Goal: Task Accomplishment & Management: Complete application form

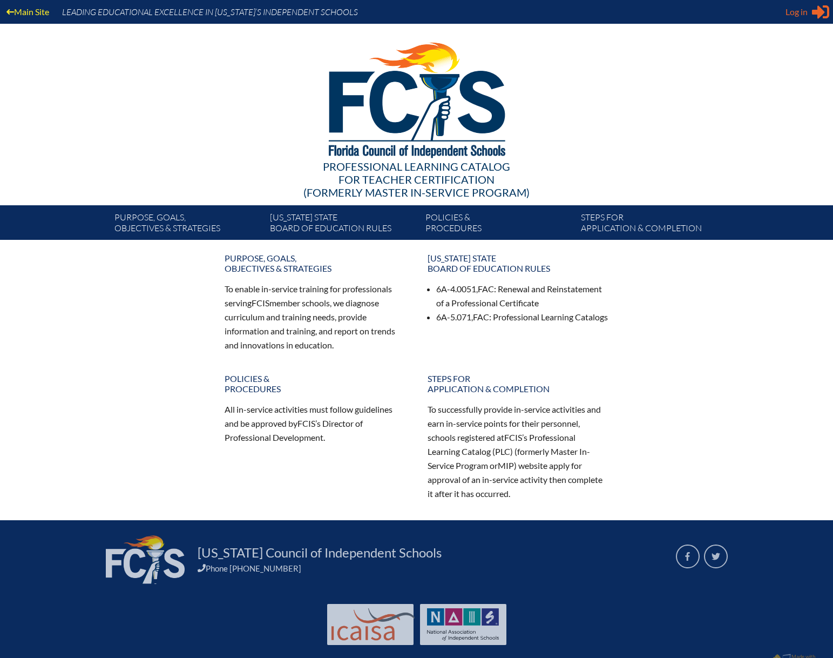
click at [808, 14] on div "Log in Close Sign in or register" at bounding box center [808, 11] width 44 height 17
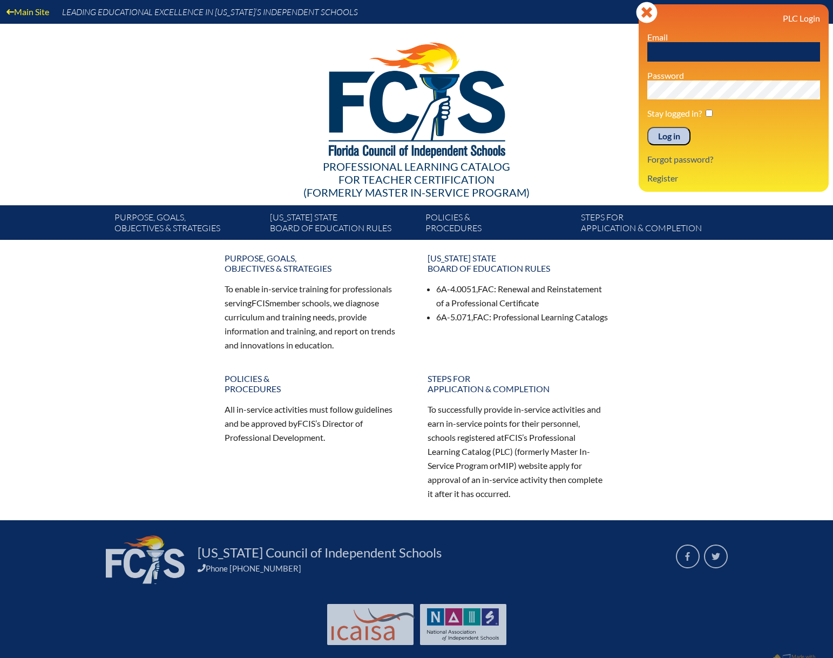
click at [696, 47] on input "text" at bounding box center [734, 51] width 173 height 19
type input "[EMAIL_ADDRESS][DOMAIN_NAME]"
click at [648, 127] on input "Log in" at bounding box center [669, 136] width 43 height 18
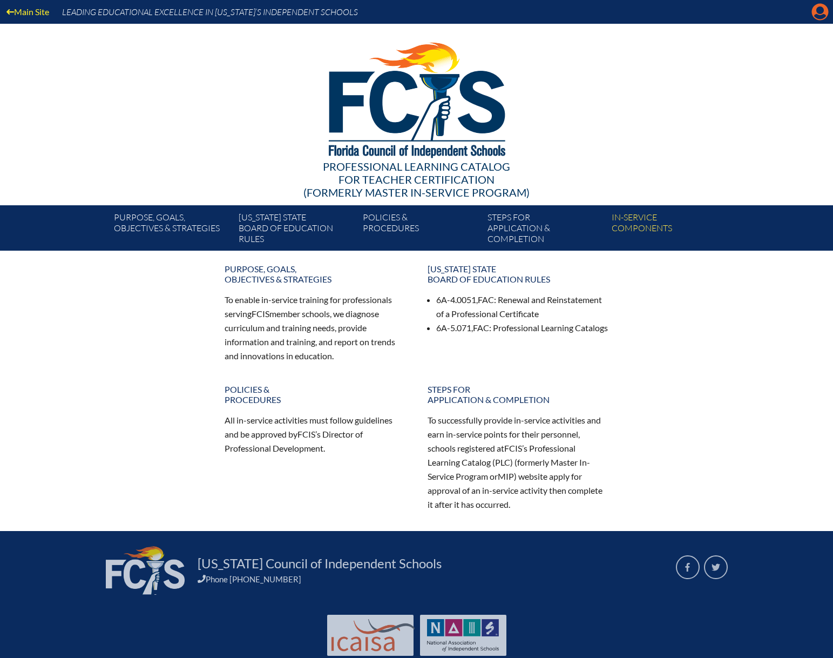
click at [817, 15] on icon "Manage account" at bounding box center [820, 11] width 17 height 17
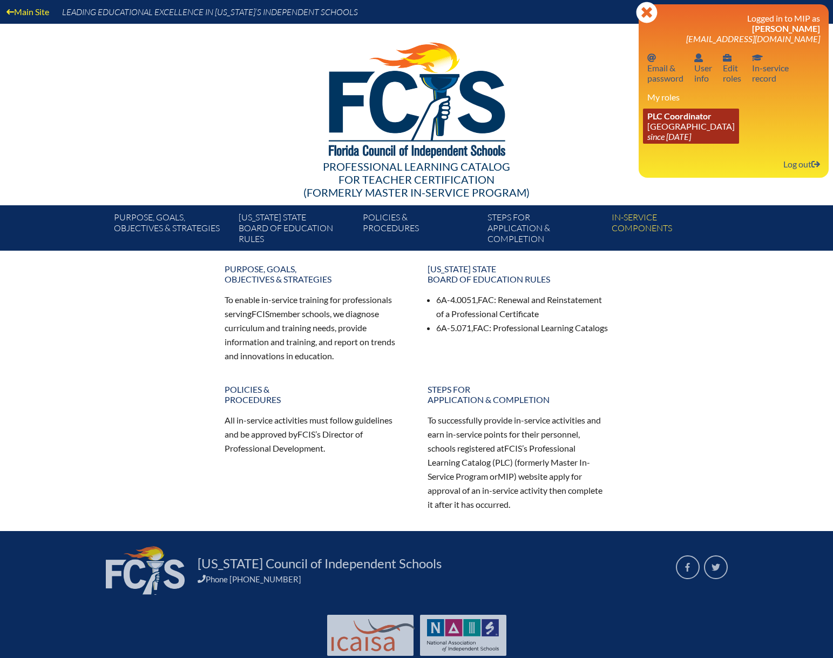
click at [672, 132] on icon "since [DATE]" at bounding box center [670, 136] width 44 height 10
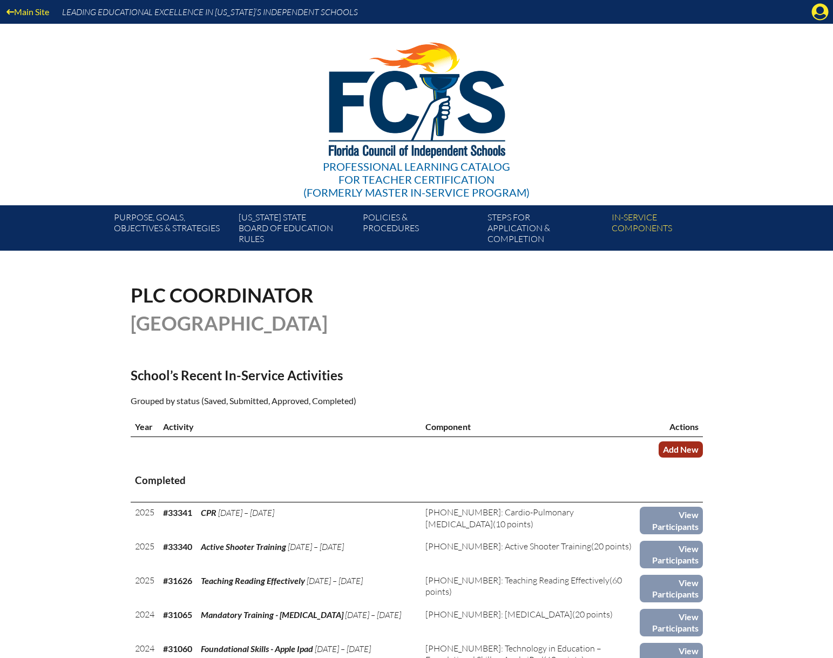
click at [678, 448] on link "Add New" at bounding box center [681, 449] width 44 height 16
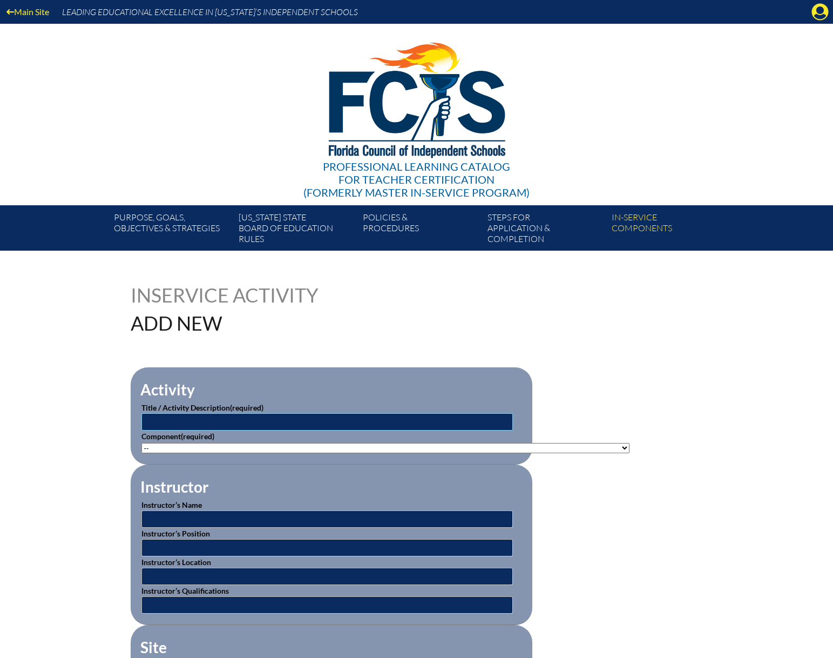
click at [192, 415] on input "text" at bounding box center [327, 421] width 372 height 17
type input "Book Study"
click at [343, 446] on select"]"] "-- 1-000-001: Appropriate Art Activities 1-000-002: Concept and Art Process for…" at bounding box center [385, 448] width 488 height 10
select select"]"] "20422"
click at [141, 443] on select"]"] "-- 1-000-001: Appropriate Art Activities 1-000-002: Concept and Art Process for…" at bounding box center [385, 448] width 488 height 10
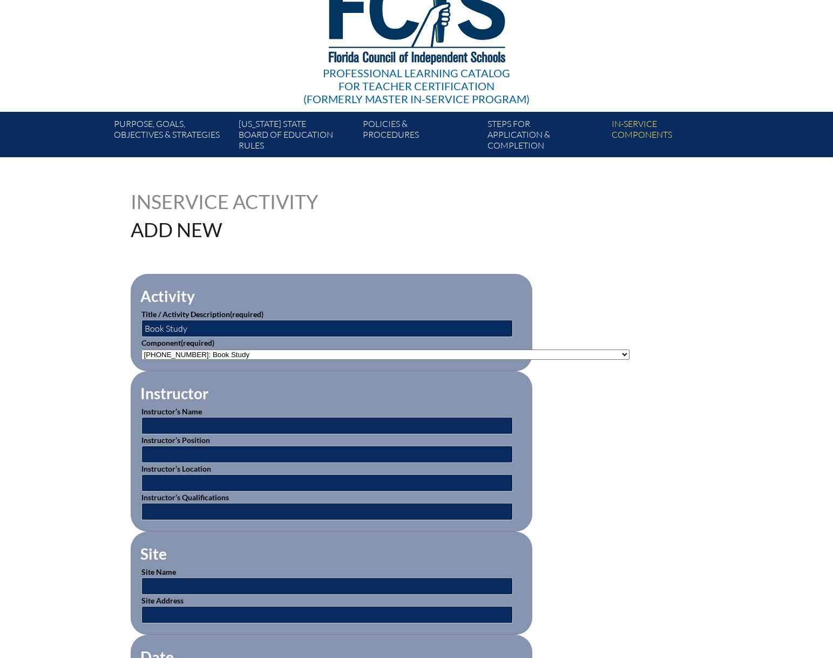
scroll to position [108, 0]
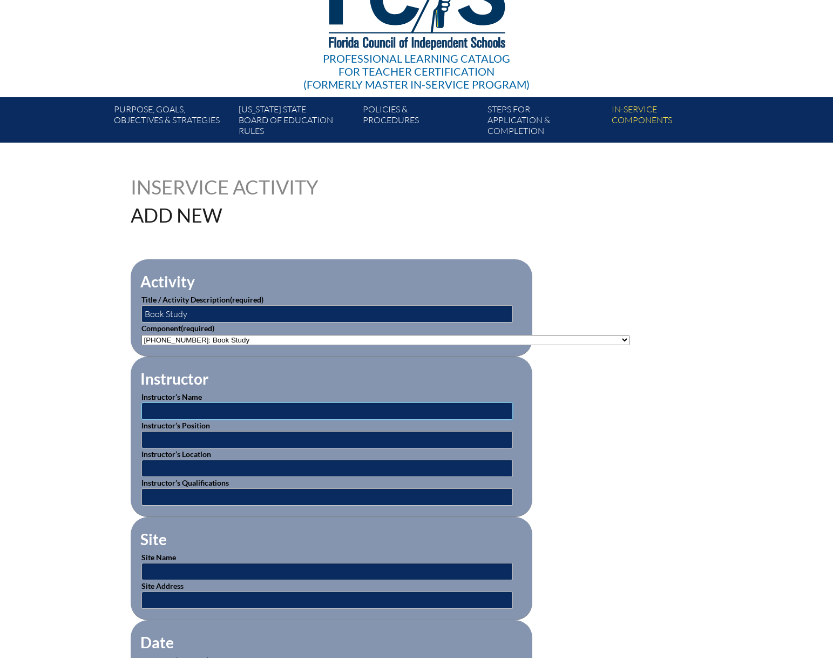
click at [171, 412] on input "text" at bounding box center [327, 410] width 372 height 17
type input "Various"
click at [192, 436] on input "text" at bounding box center [327, 439] width 372 height 17
type input "various"
click at [170, 463] on input "text" at bounding box center [327, 468] width 372 height 17
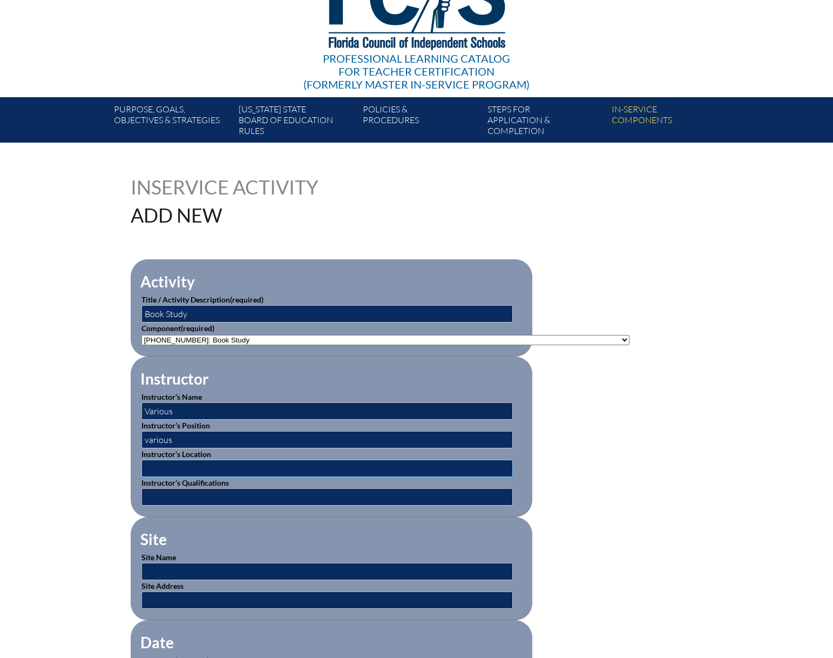
type input "[GEOGRAPHIC_DATA]"
click at [193, 491] on input "text" at bounding box center [327, 496] width 372 height 17
type input "DIRECTOR"
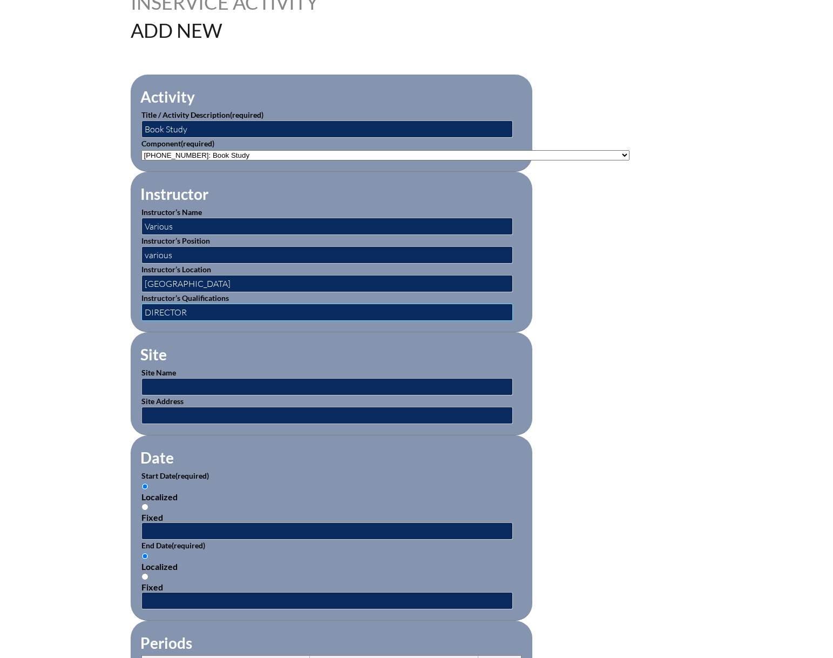
scroll to position [324, 0]
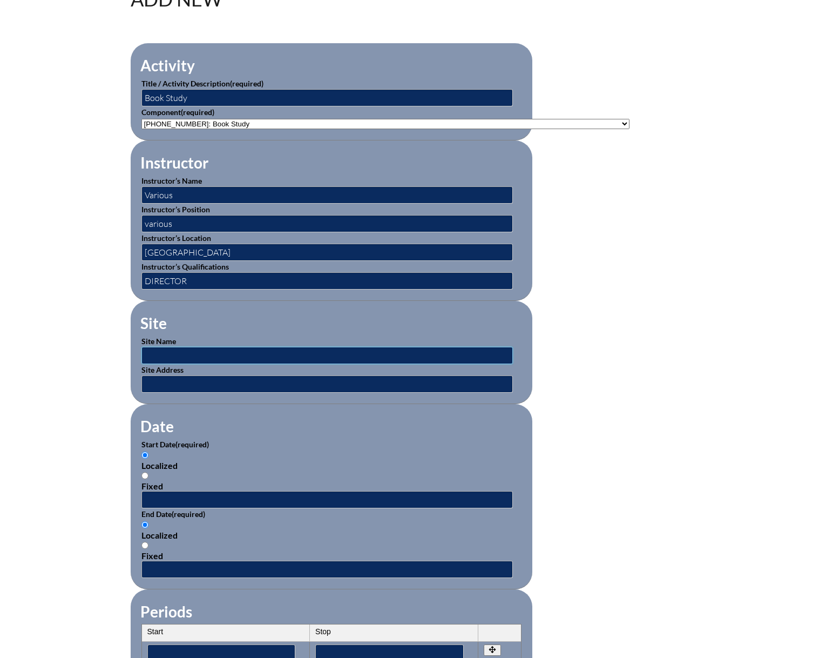
click at [172, 347] on input "text" at bounding box center [327, 355] width 372 height 17
type input "[GEOGRAPHIC_DATA]"
click at [187, 386] on input "text" at bounding box center [327, 383] width 372 height 17
type input "1700 SW 75th St Gainesville FL 32607"
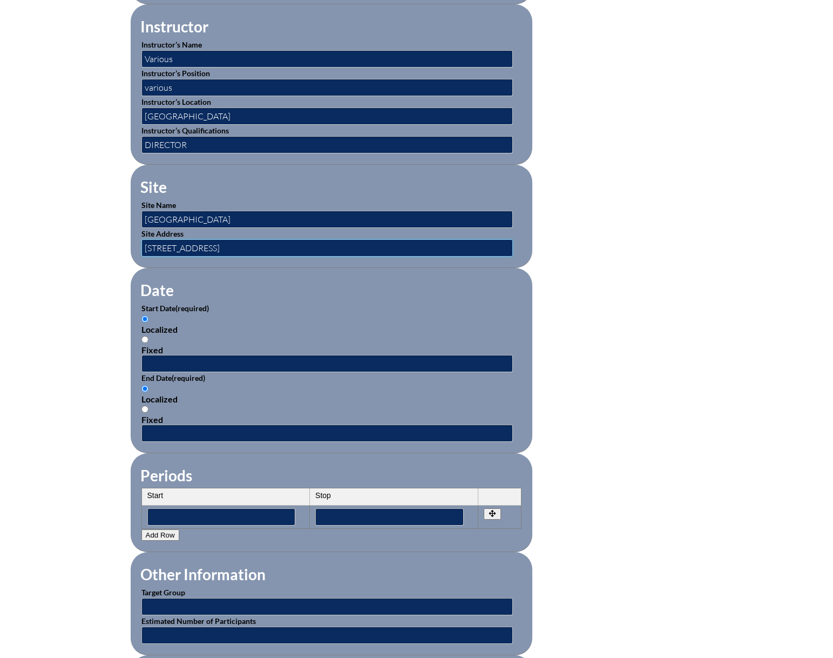
scroll to position [486, 0]
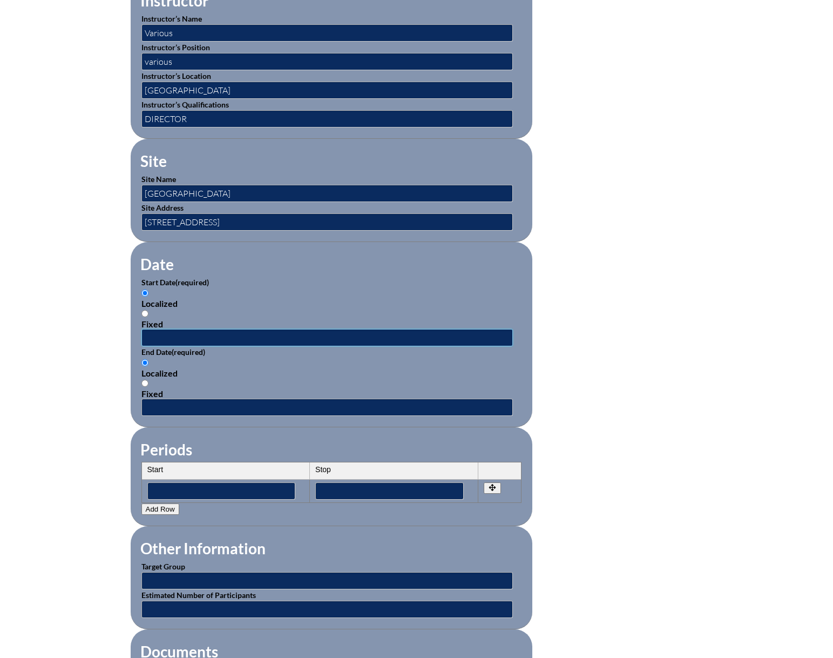
click at [162, 331] on input "text" at bounding box center [327, 337] width 372 height 17
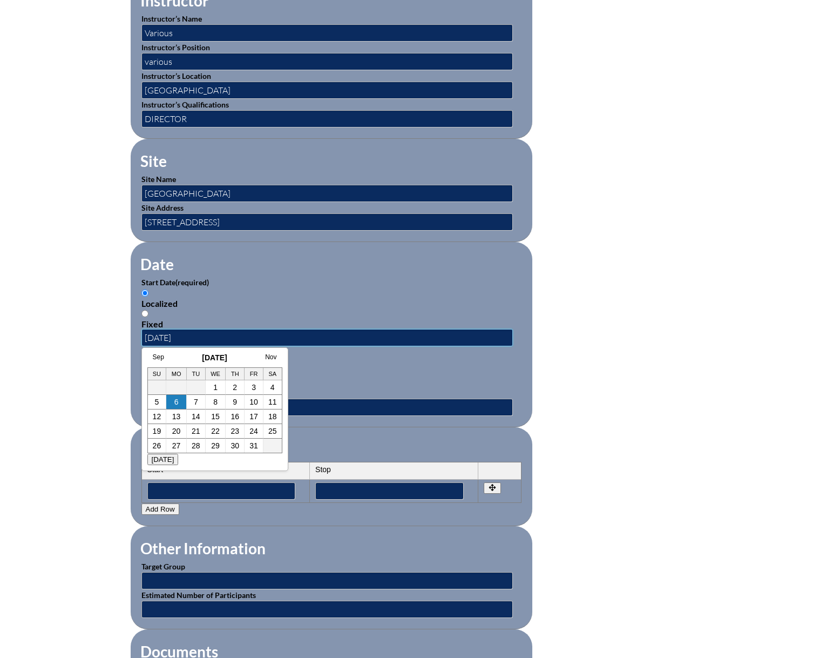
type input "2025-08-14"
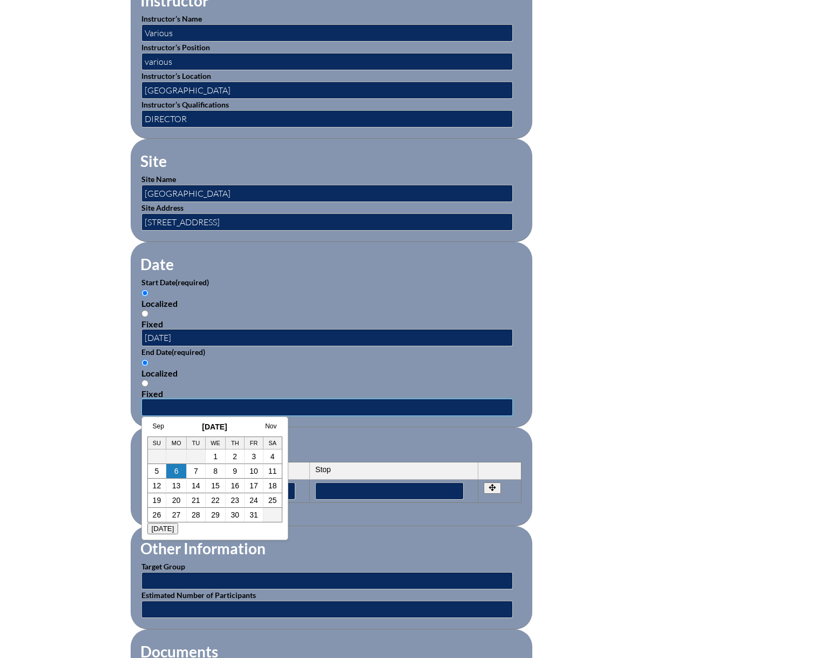
click at [317, 405] on input "text" at bounding box center [327, 407] width 372 height 17
type input "2026-01-07"
click at [366, 428] on fieldset "Periods Start Stop No rows created Add new row Start Stop Start Stop" at bounding box center [332, 476] width 402 height 99
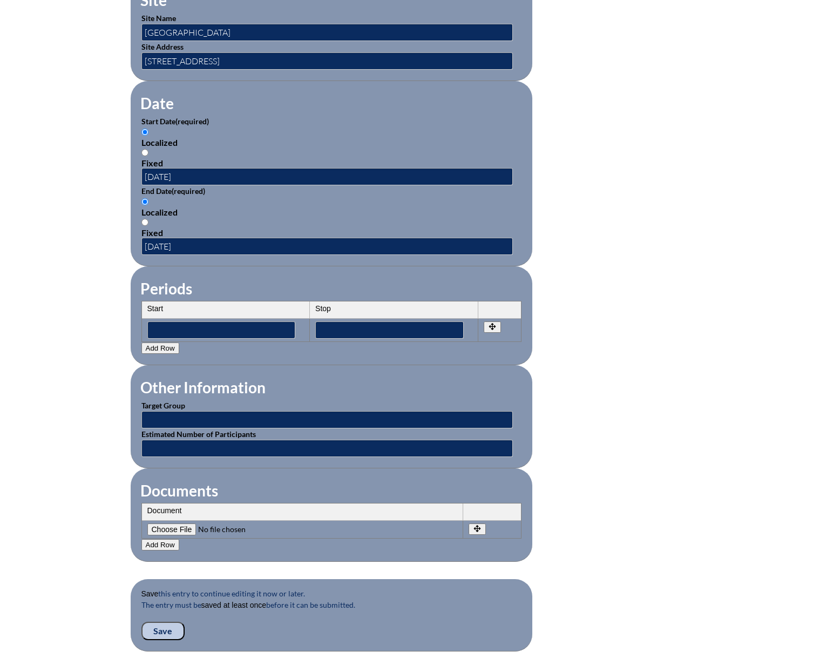
scroll to position [648, 0]
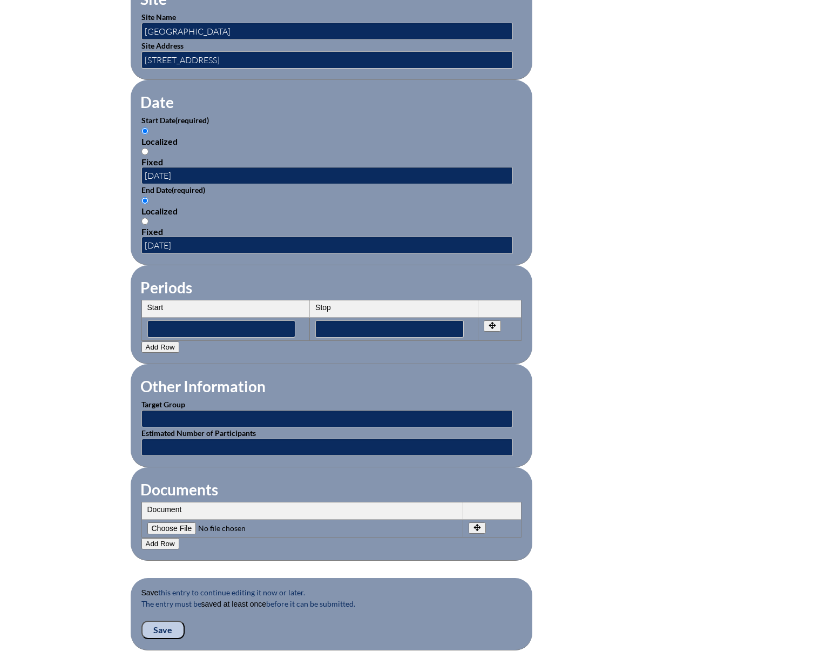
click at [178, 522] on input"] "file" at bounding box center [220, 528] width 147 height 12
click at [168, 522] on input"] "file" at bounding box center [220, 528] width 147 height 12
type input"] "C:\fakepath\Book Study - Eval. Form.pdf"
click at [160, 538] on button "Add Row" at bounding box center [160, 543] width 38 height 11
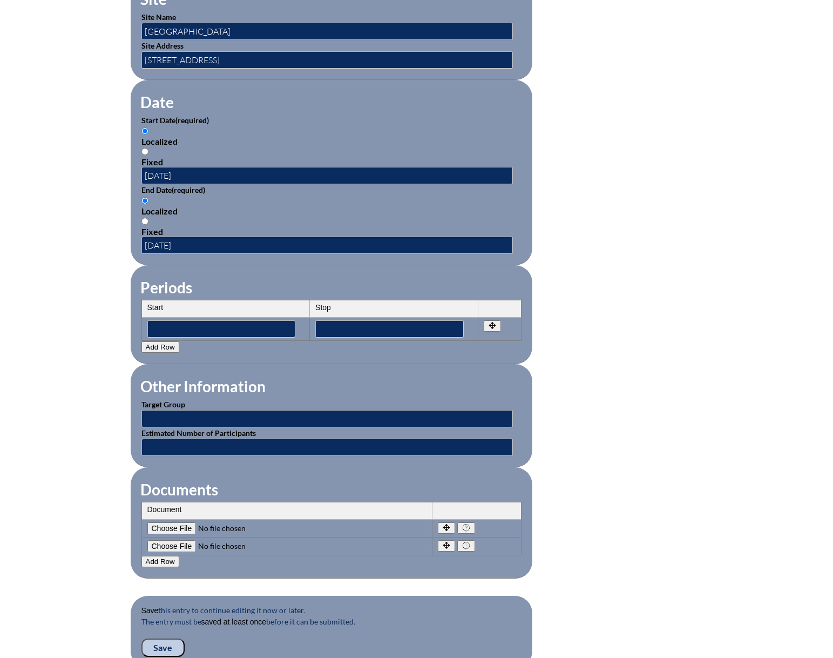
click at [168, 540] on input"] "file" at bounding box center [220, 546] width 147 height 12
type input"] "C:\fakepath\Book Study - Dare to Lead.pdf"
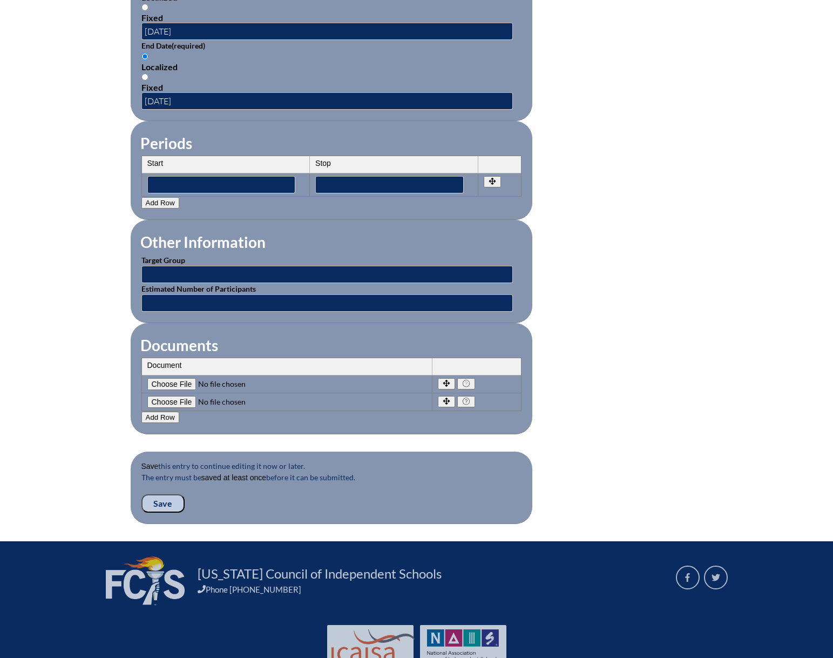
scroll to position [810, 0]
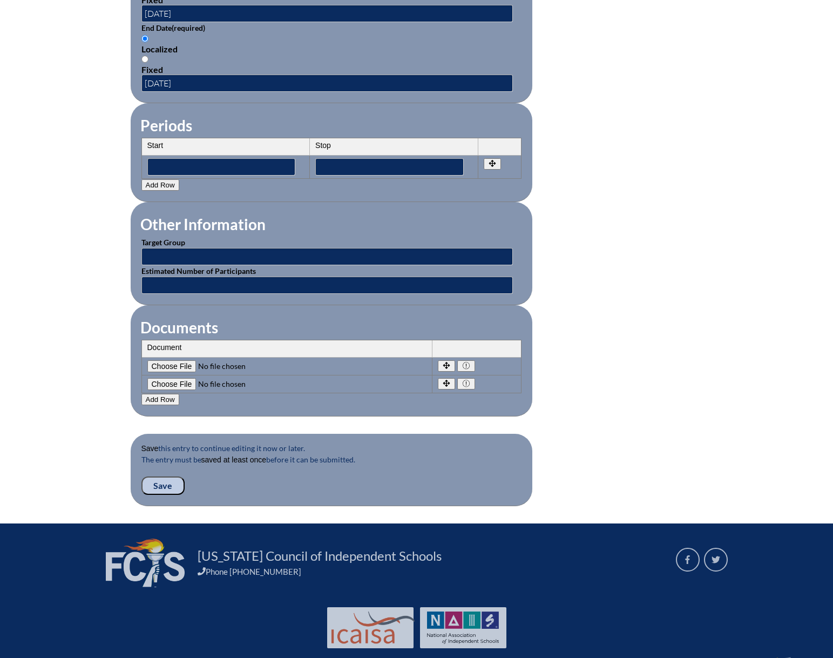
click at [156, 476] on input "Save" at bounding box center [162, 485] width 43 height 18
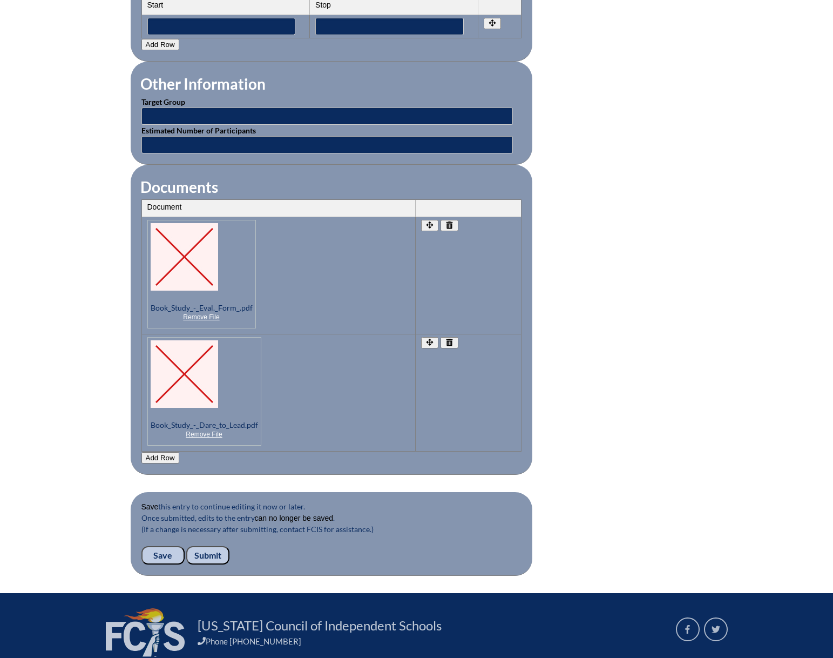
scroll to position [972, 0]
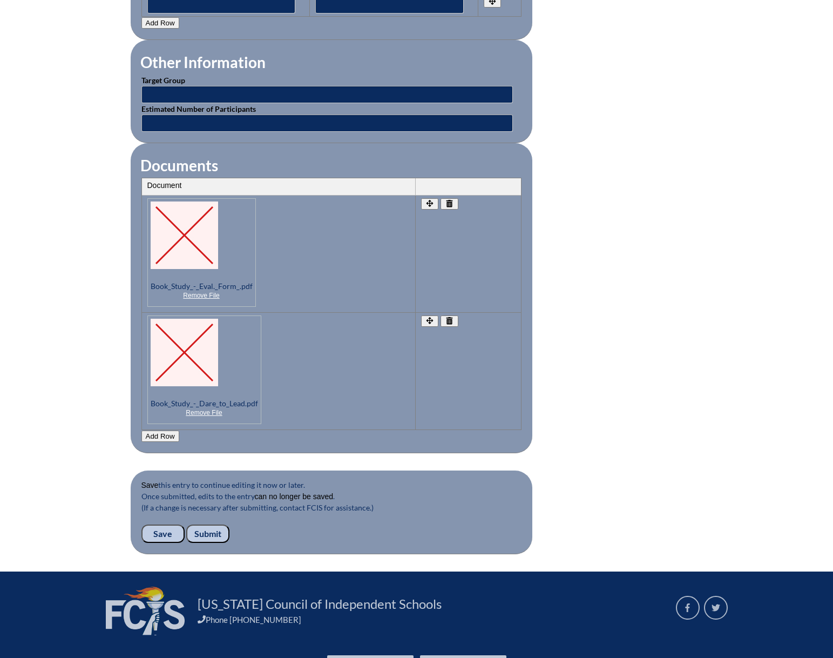
click at [207, 529] on input "Submit" at bounding box center [207, 533] width 43 height 18
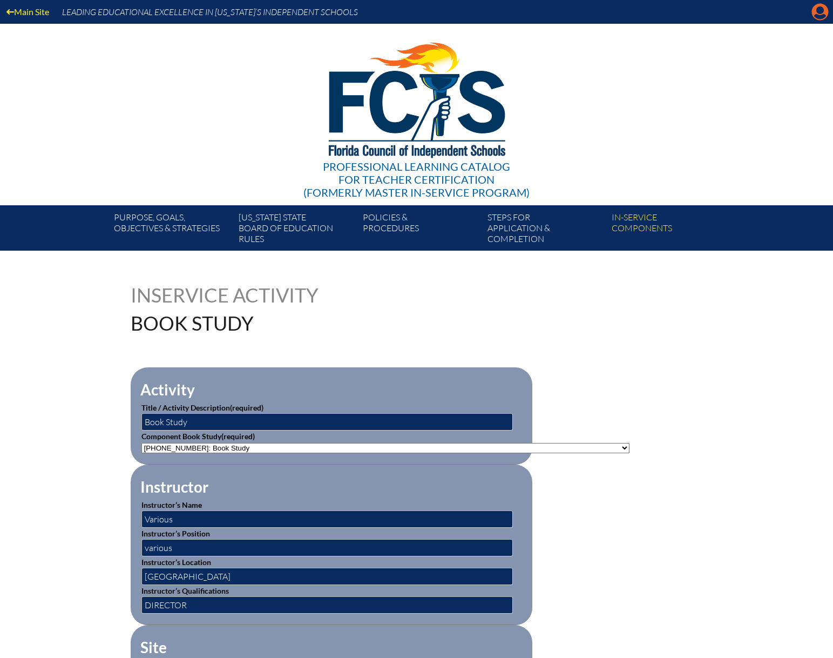
click at [817, 14] on icon at bounding box center [820, 12] width 17 height 17
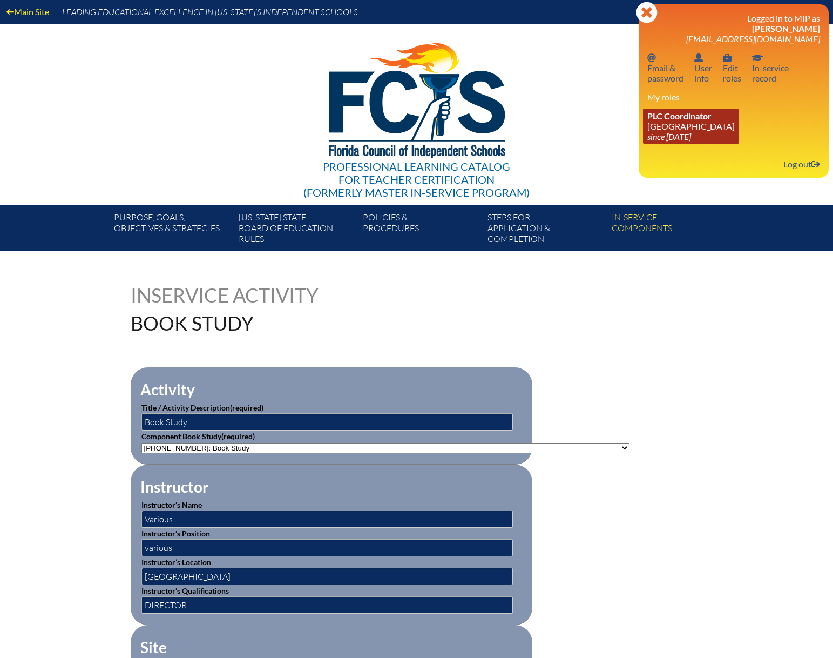
click at [691, 131] on icon "since [DATE]" at bounding box center [670, 136] width 44 height 10
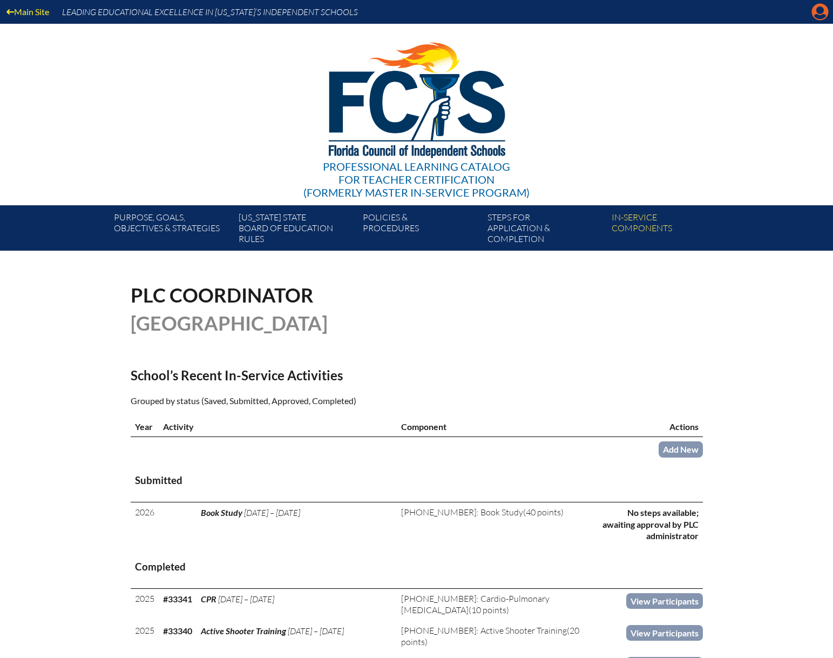
click at [818, 14] on icon at bounding box center [820, 12] width 17 height 17
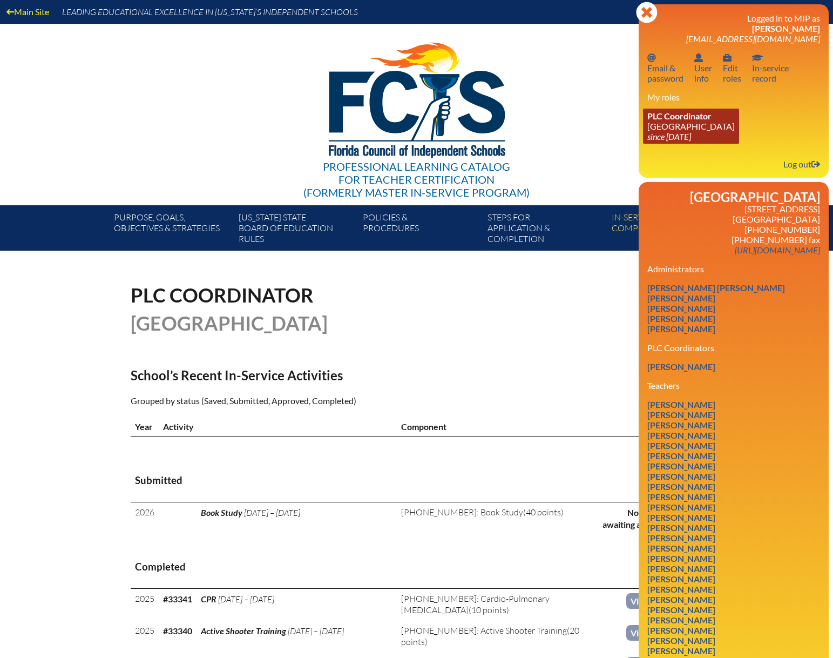
click at [652, 133] on icon "since 2019 Jan 11" at bounding box center [670, 136] width 44 height 10
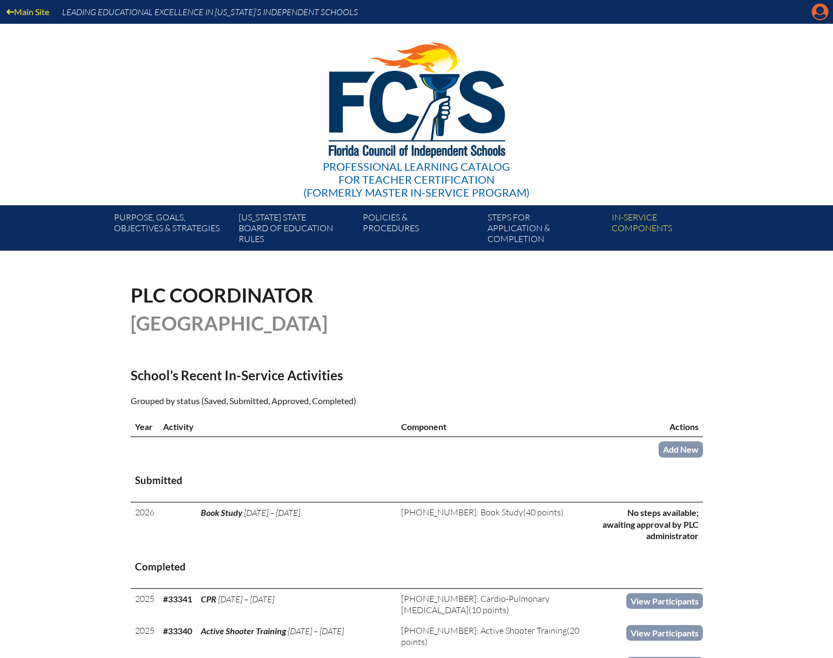
click at [817, 6] on icon at bounding box center [820, 12] width 17 height 17
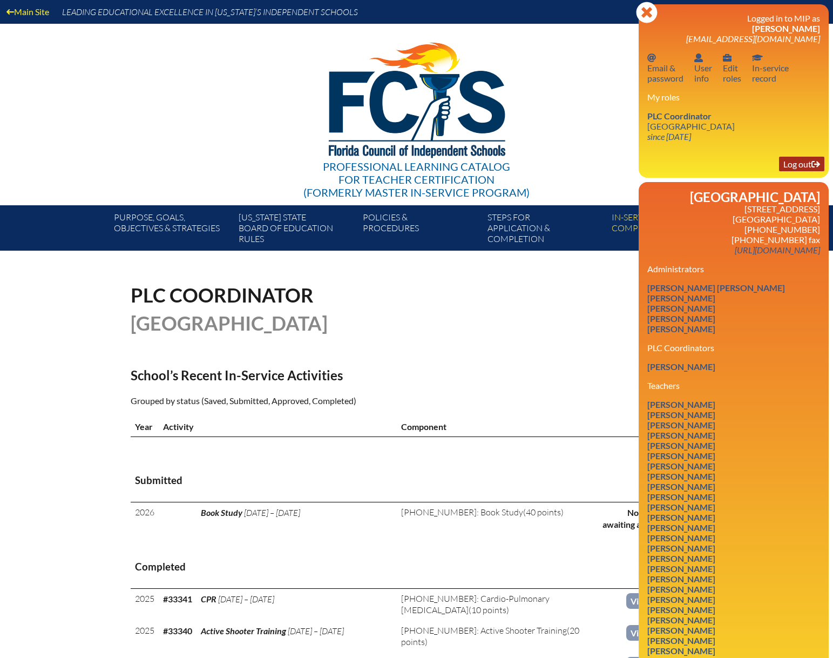
click at [798, 163] on link "Log out Log out" at bounding box center [801, 164] width 45 height 15
